Goal: Communication & Community: Answer question/provide support

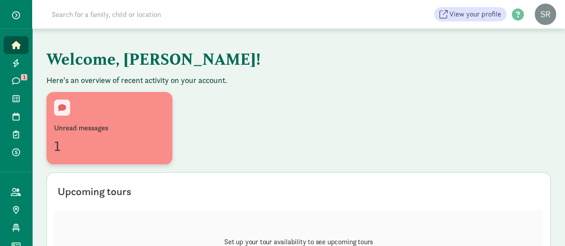
click at [96, 115] on div "Unread messages 1" at bounding box center [109, 128] width 111 height 57
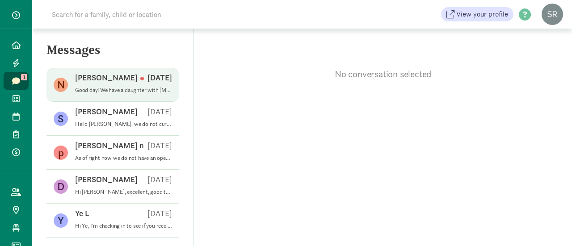
click at [110, 84] on div "Nadiya T [DATE]" at bounding box center [123, 79] width 97 height 14
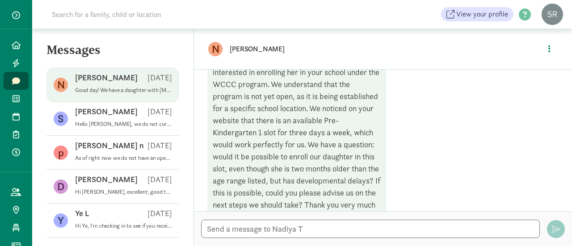
scroll to position [303, 0]
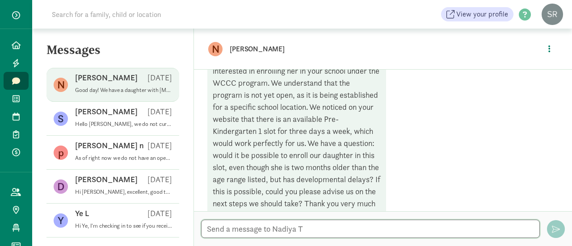
click at [252, 227] on textarea at bounding box center [370, 229] width 339 height 18
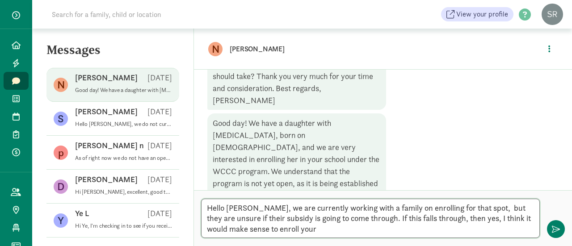
scroll to position [214, 0]
drag, startPoint x: 457, startPoint y: 221, endPoint x: 461, endPoint y: 230, distance: 9.6
click at [463, 228] on textarea "Hello [PERSON_NAME], we are currently working with a family on enrolling for th…" at bounding box center [370, 218] width 339 height 39
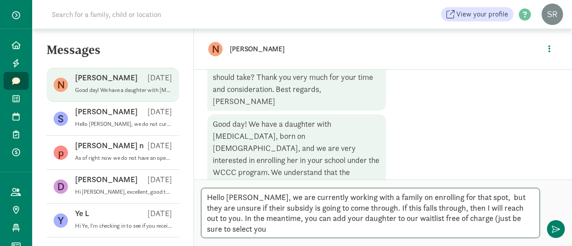
scroll to position [0, 0]
type textarea "Hello [PERSON_NAME], we are currently working with a family on enrolling for th…"
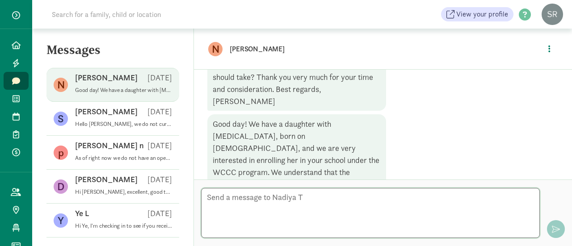
scroll to position [406, 0]
